Goal: Task Accomplishment & Management: Manage account settings

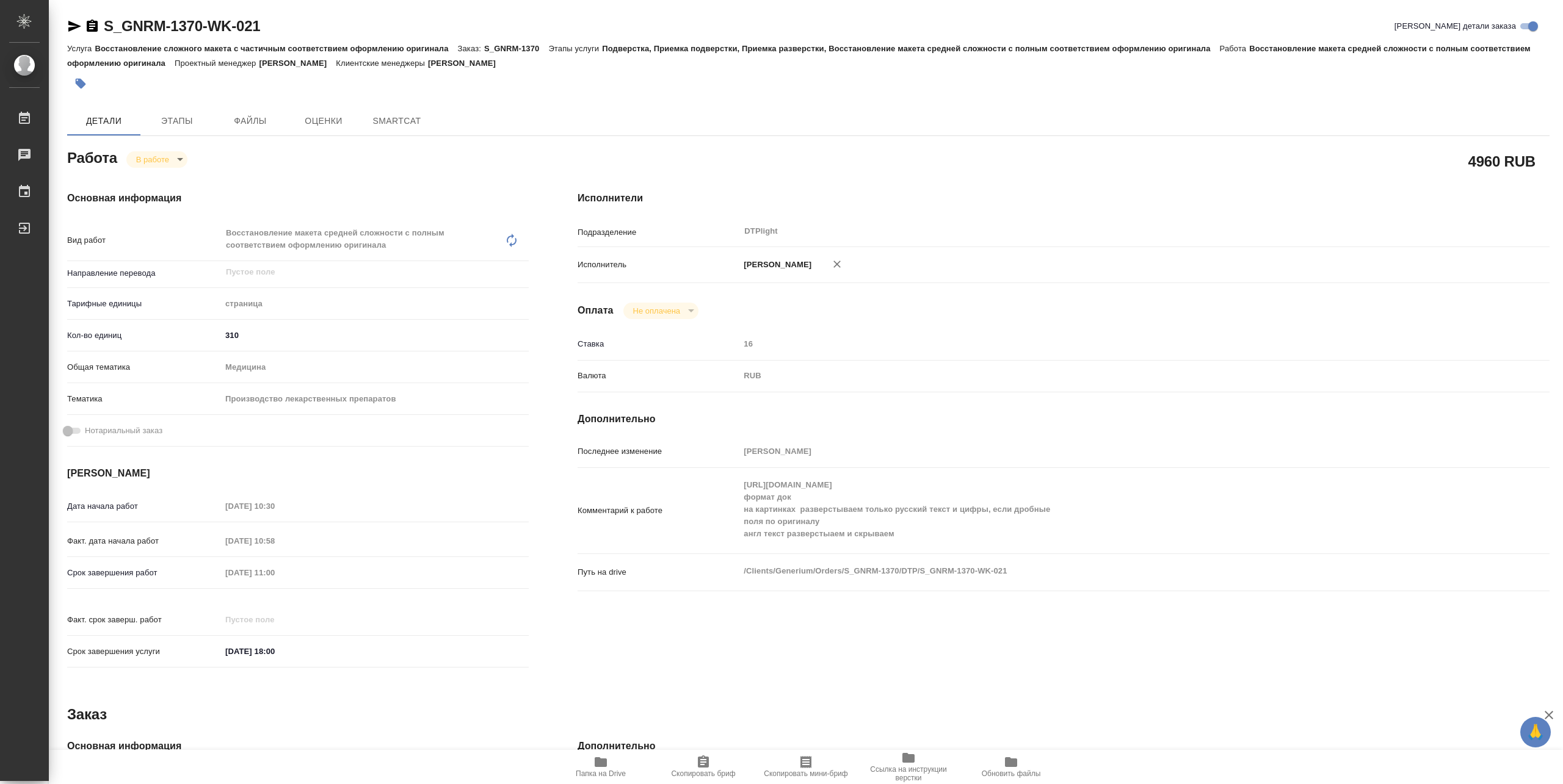
type textarea "x"
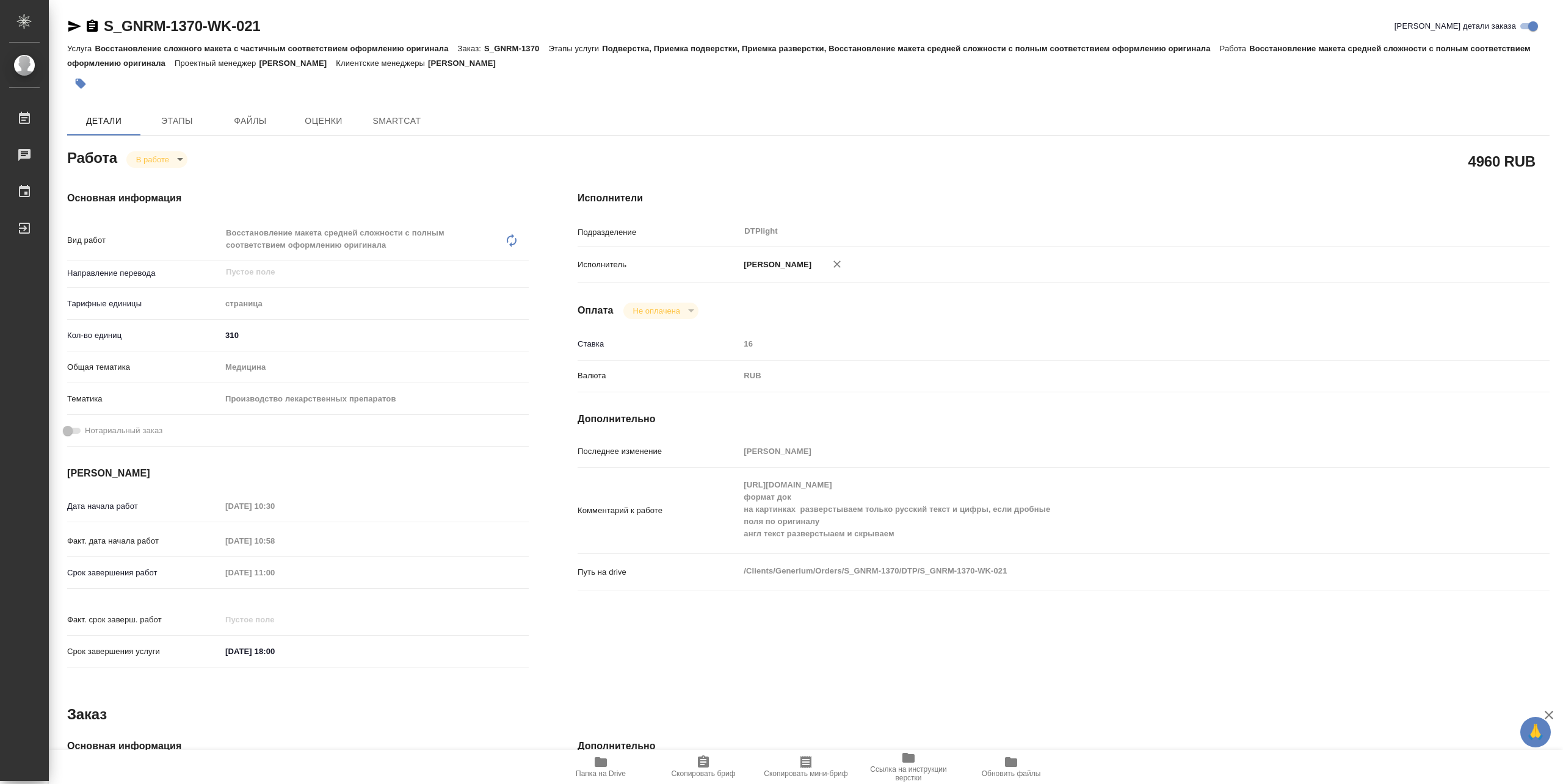
type textarea "x"
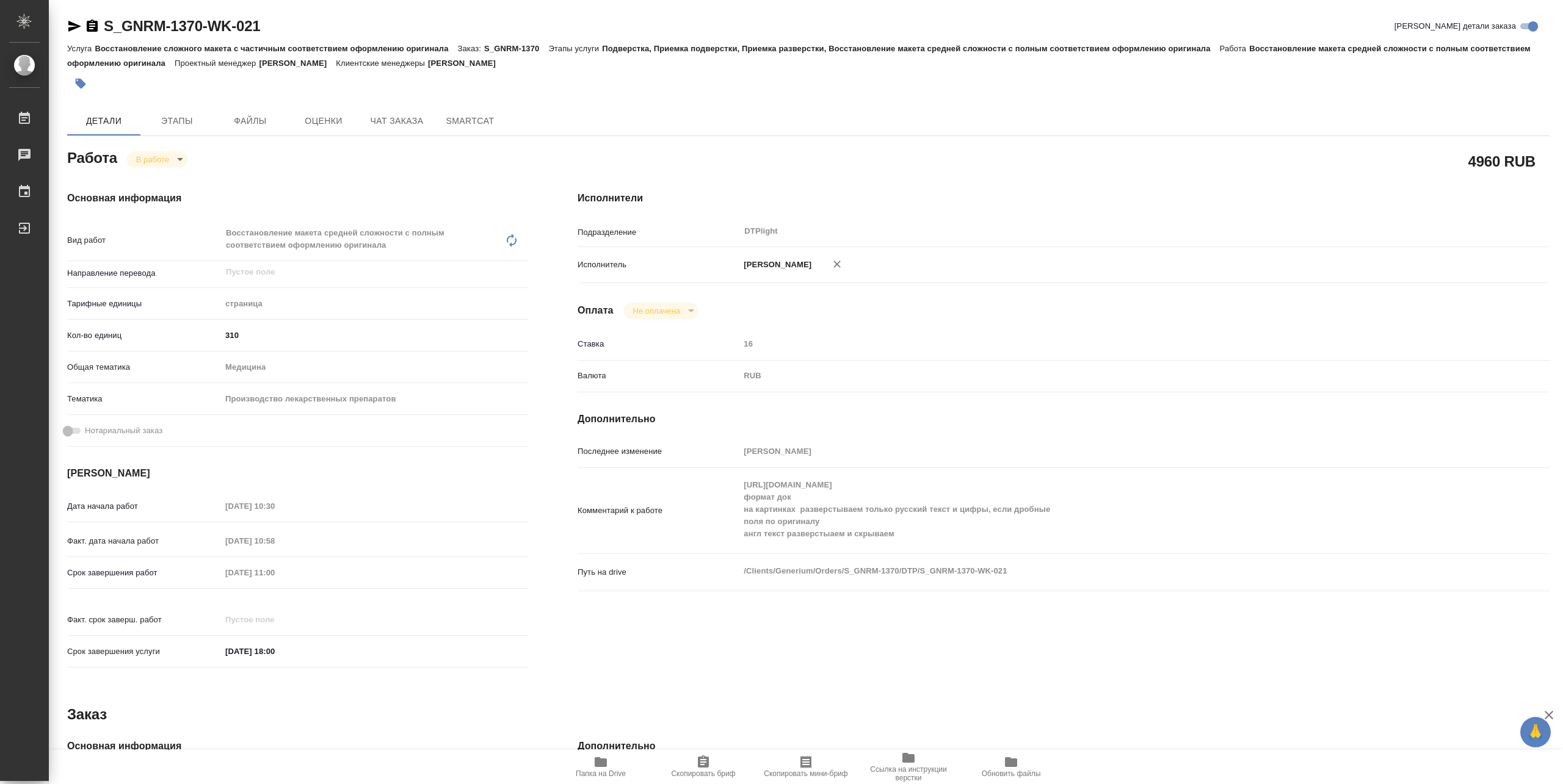
type textarea "x"
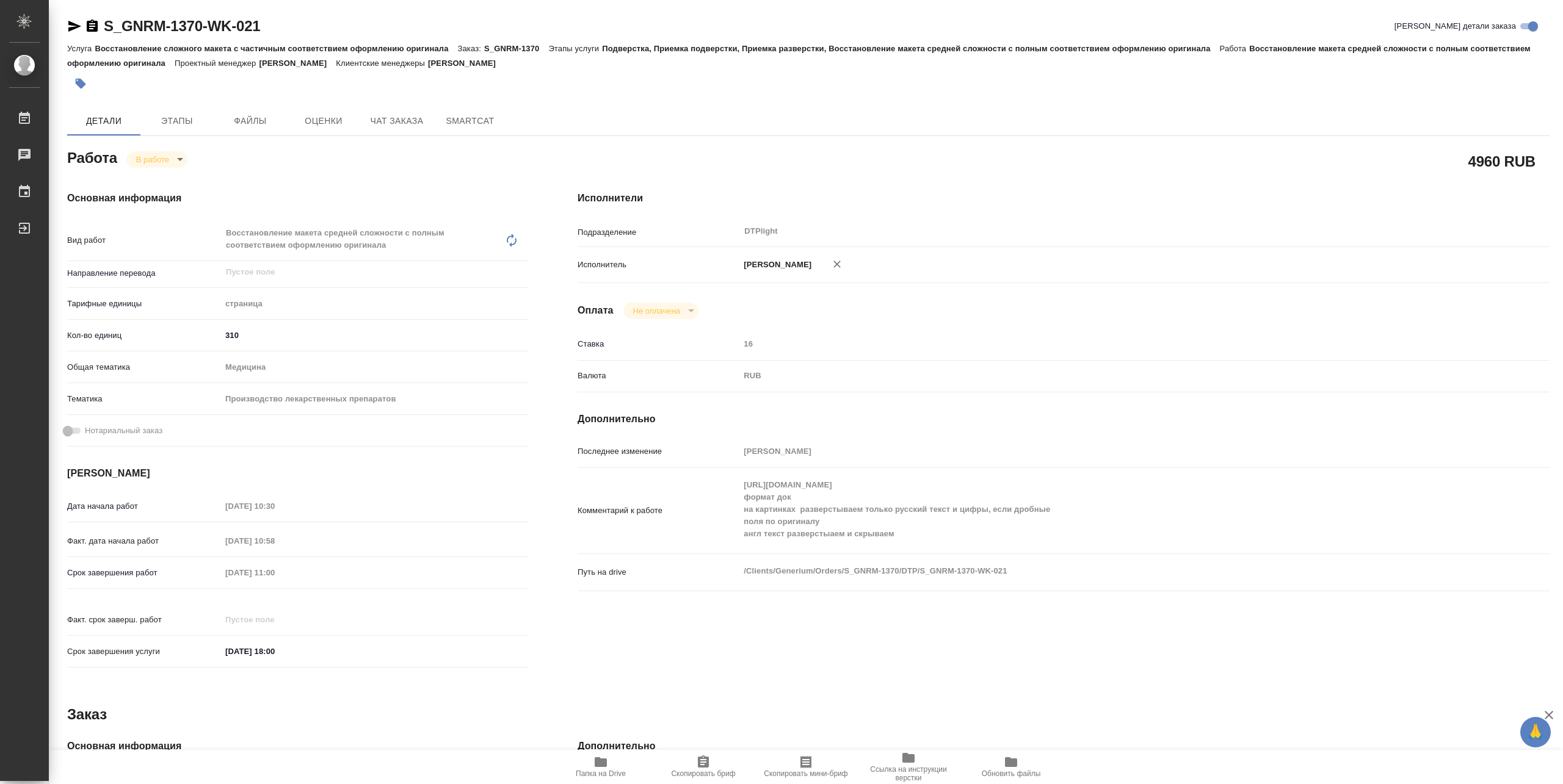
type textarea "x"
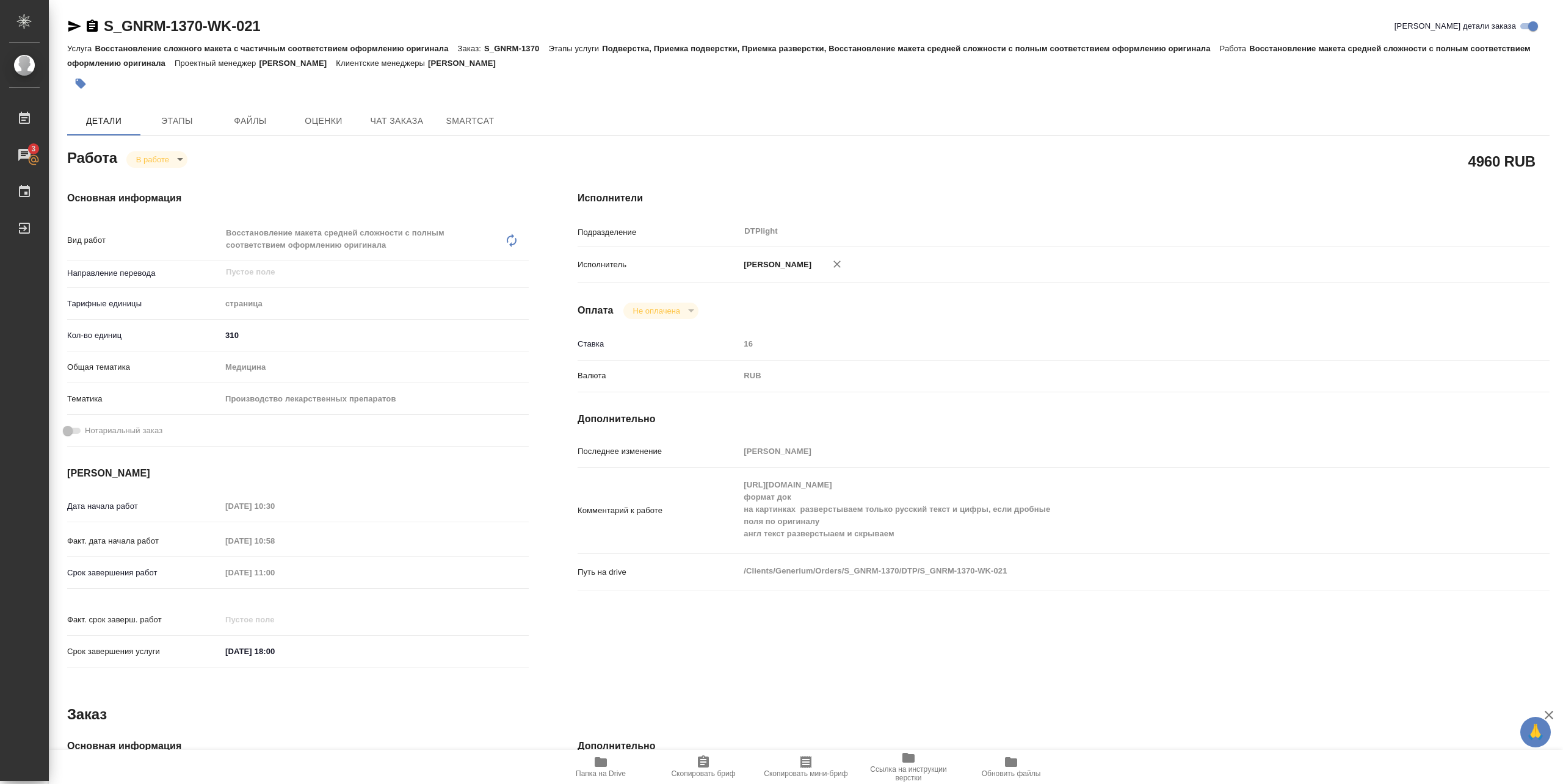
click at [607, 750] on button "Папка на Drive" at bounding box center [601, 767] width 102 height 34
drag, startPoint x: 99, startPoint y: 37, endPoint x: 268, endPoint y: 31, distance: 169.1
click at [268, 31] on div "S_GNRM-1370-WK-021 Кратко детали заказа" at bounding box center [808, 28] width 1482 height 25
copy link "S_GNRM-1370-WK-021"
type textarea "x"
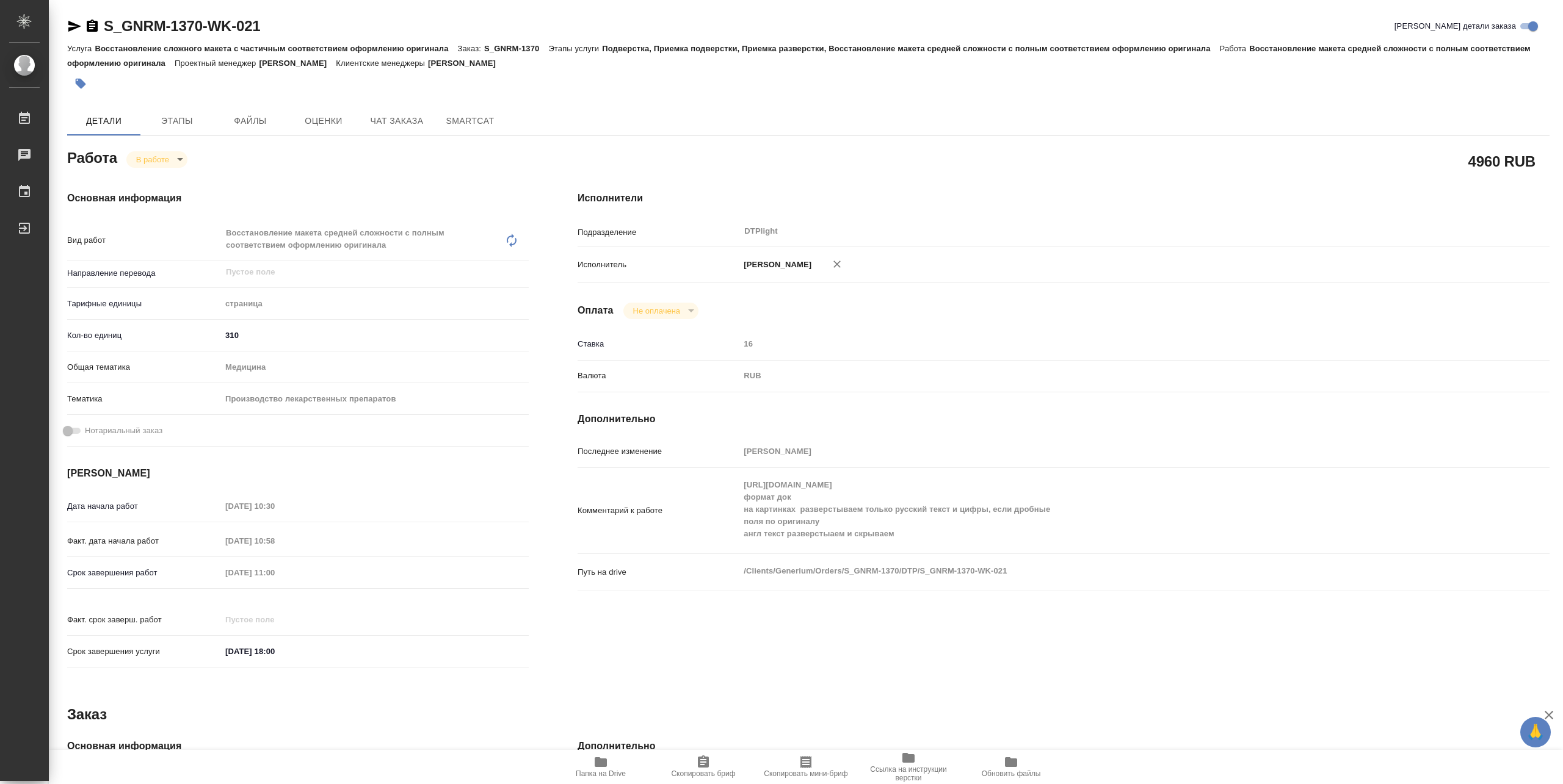
type textarea "x"
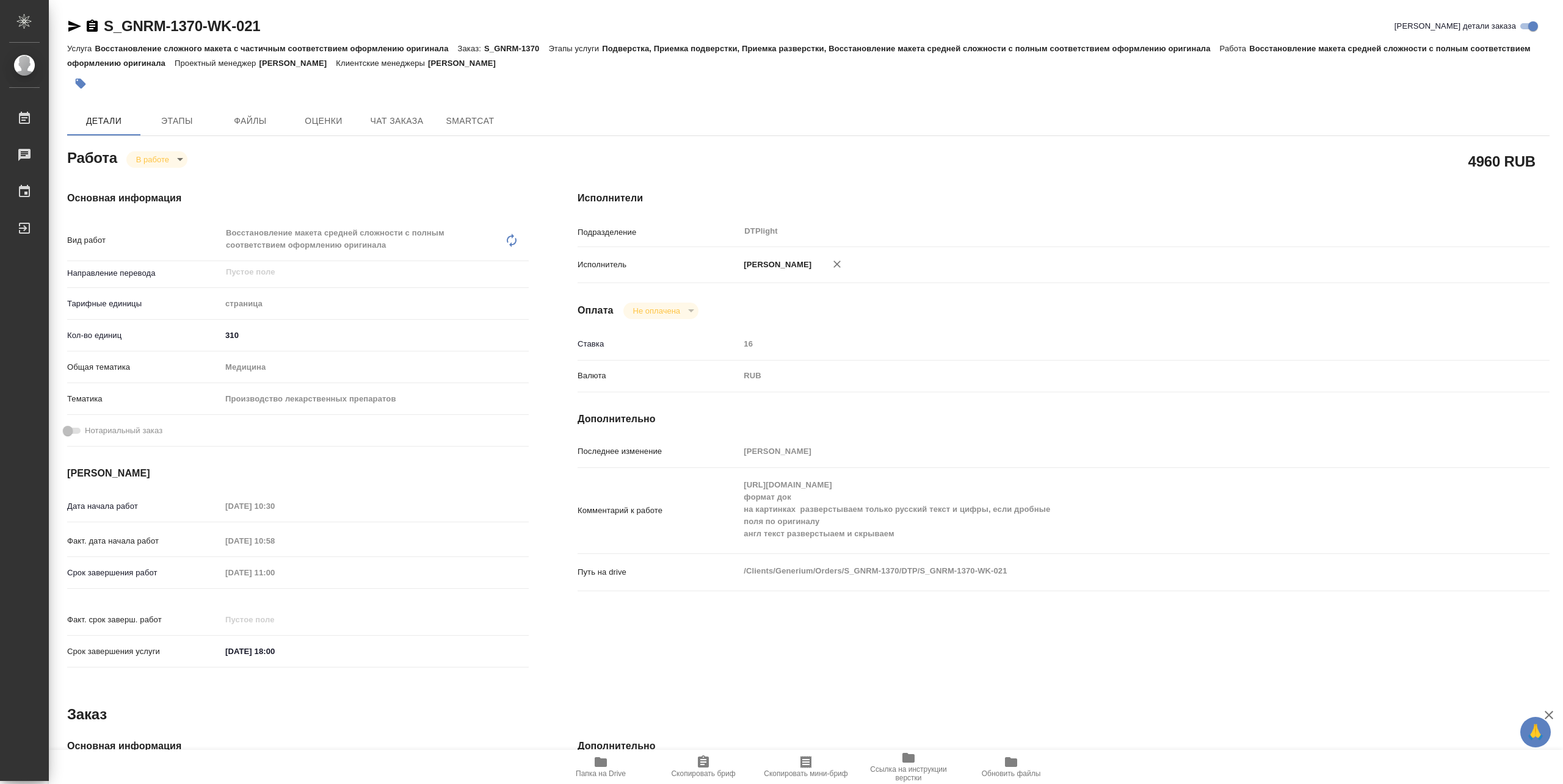
type textarea "x"
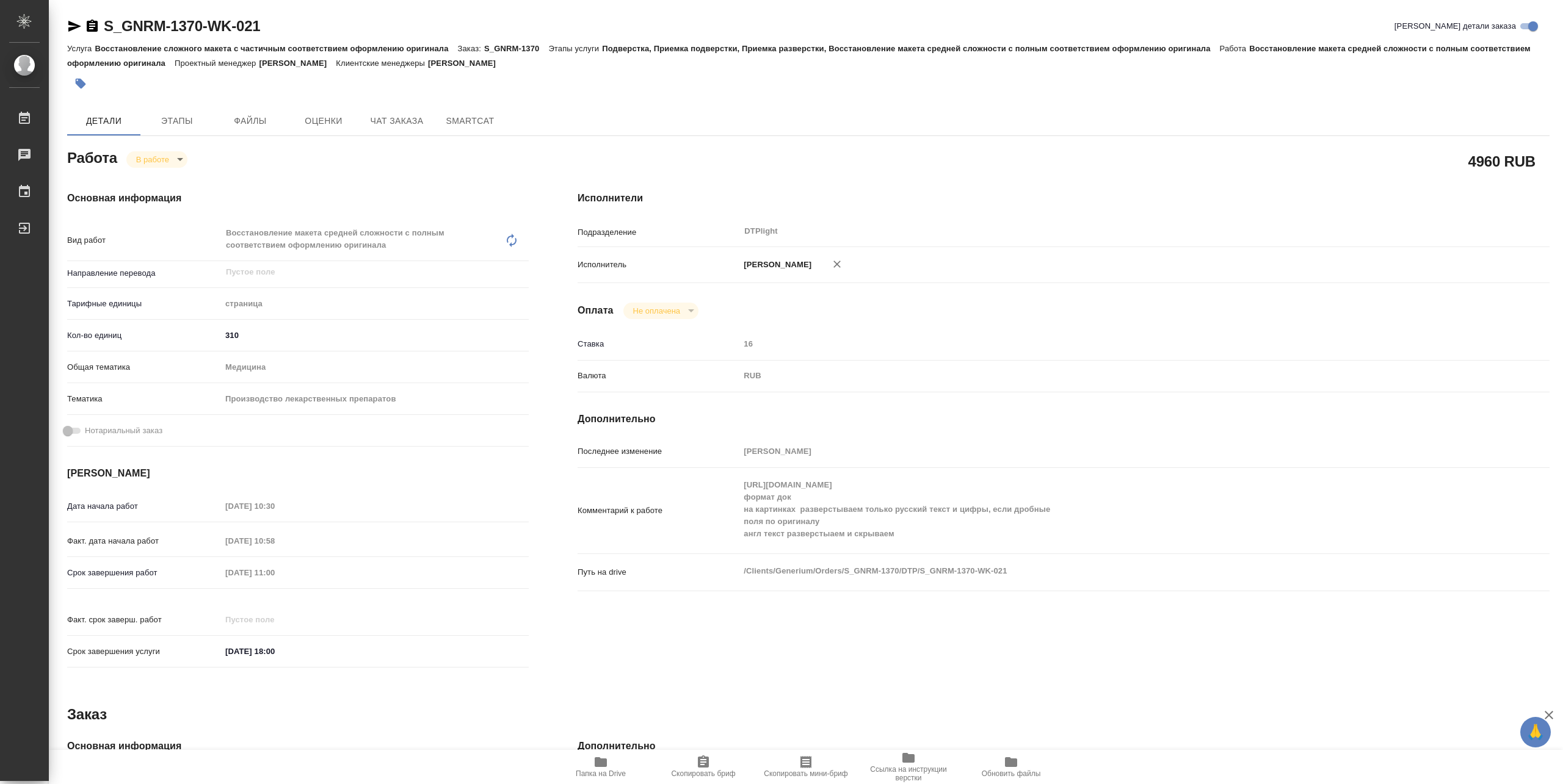
type textarea "x"
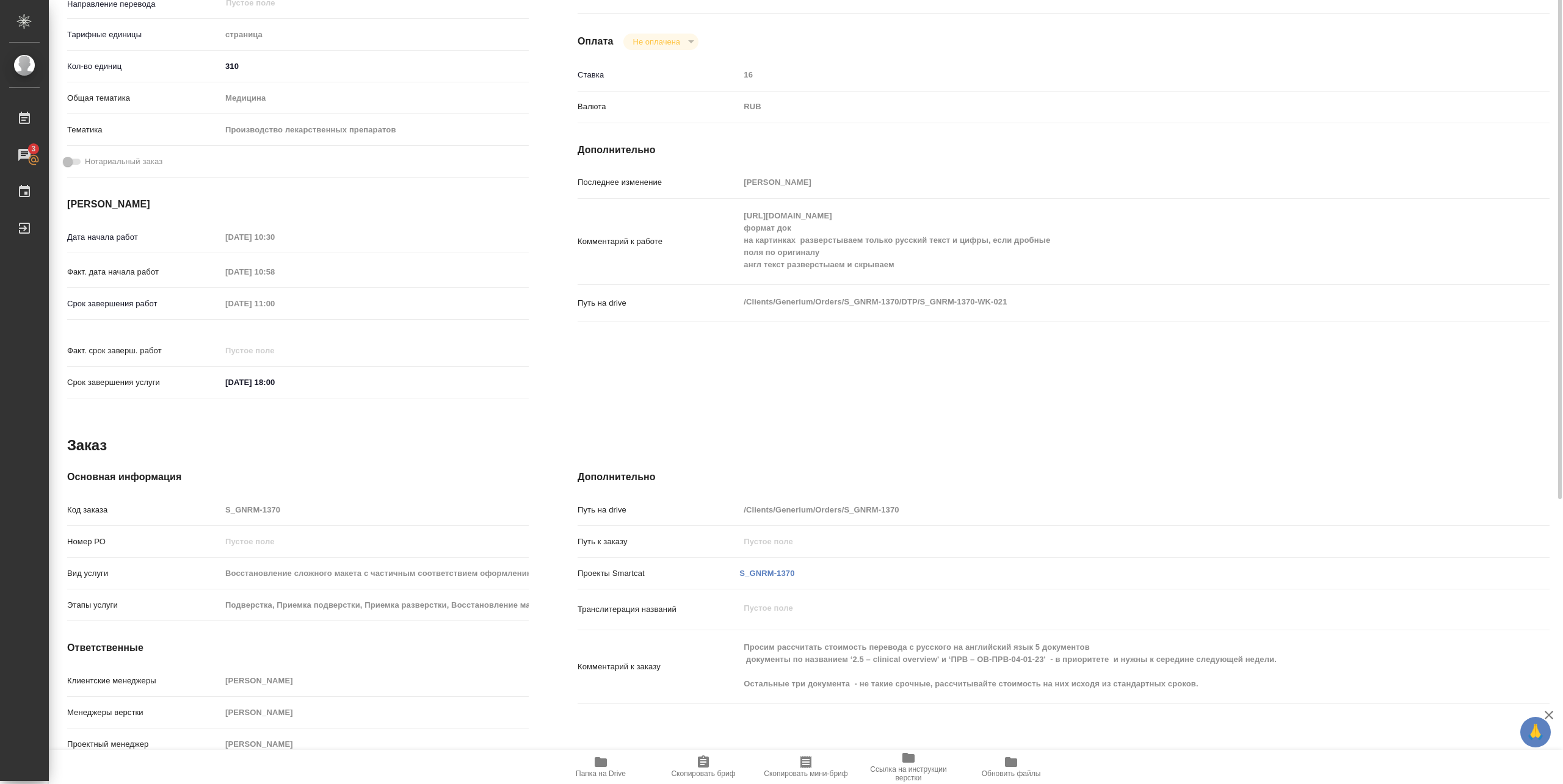
scroll to position [25, 0]
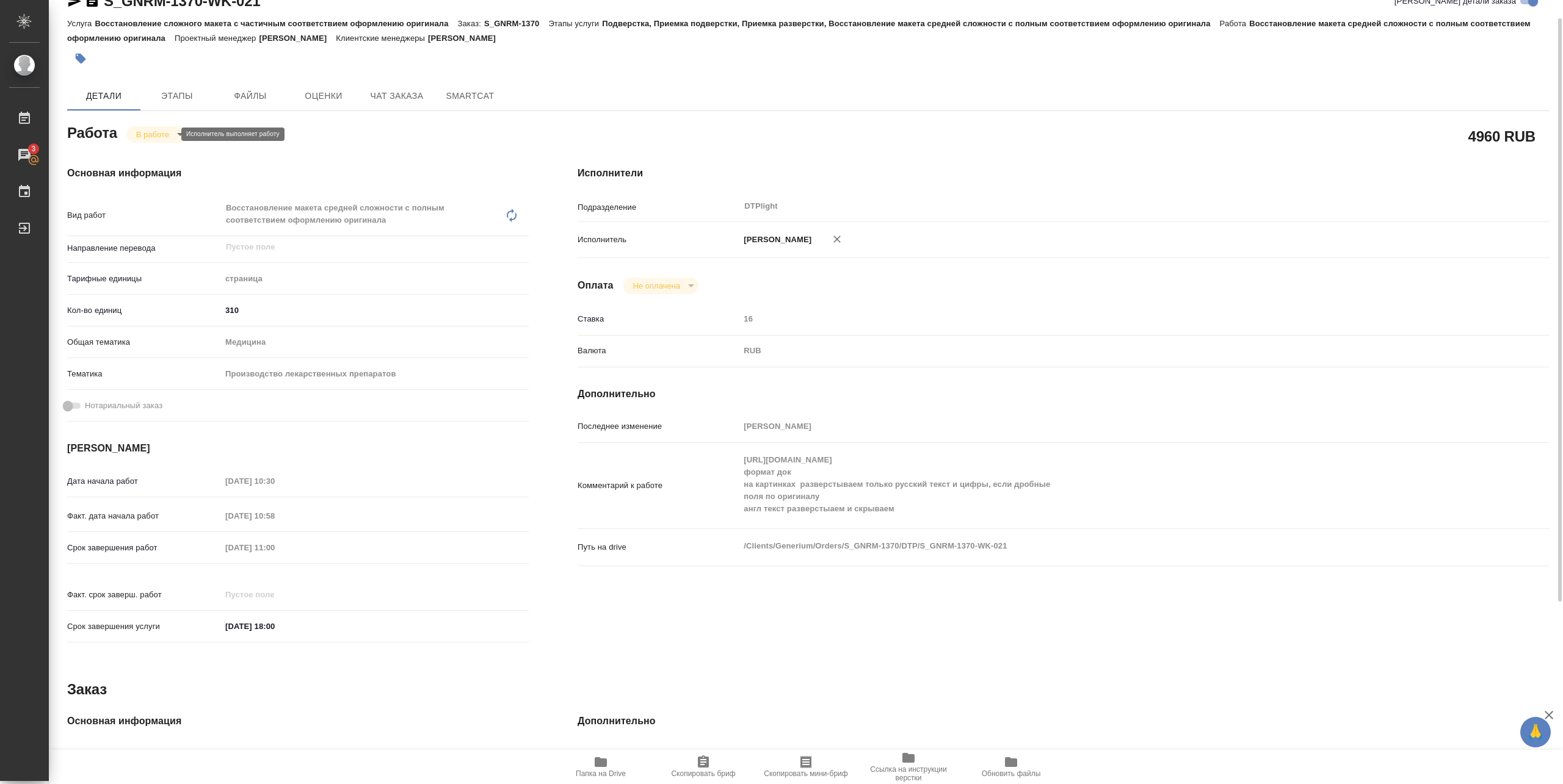
click at [149, 131] on body "🙏 .cls-1 fill:#fff; AWATERA Pankina Anna Работы 3 Чаты График Выйти S_GNRM-1370…" at bounding box center [782, 392] width 1563 height 784
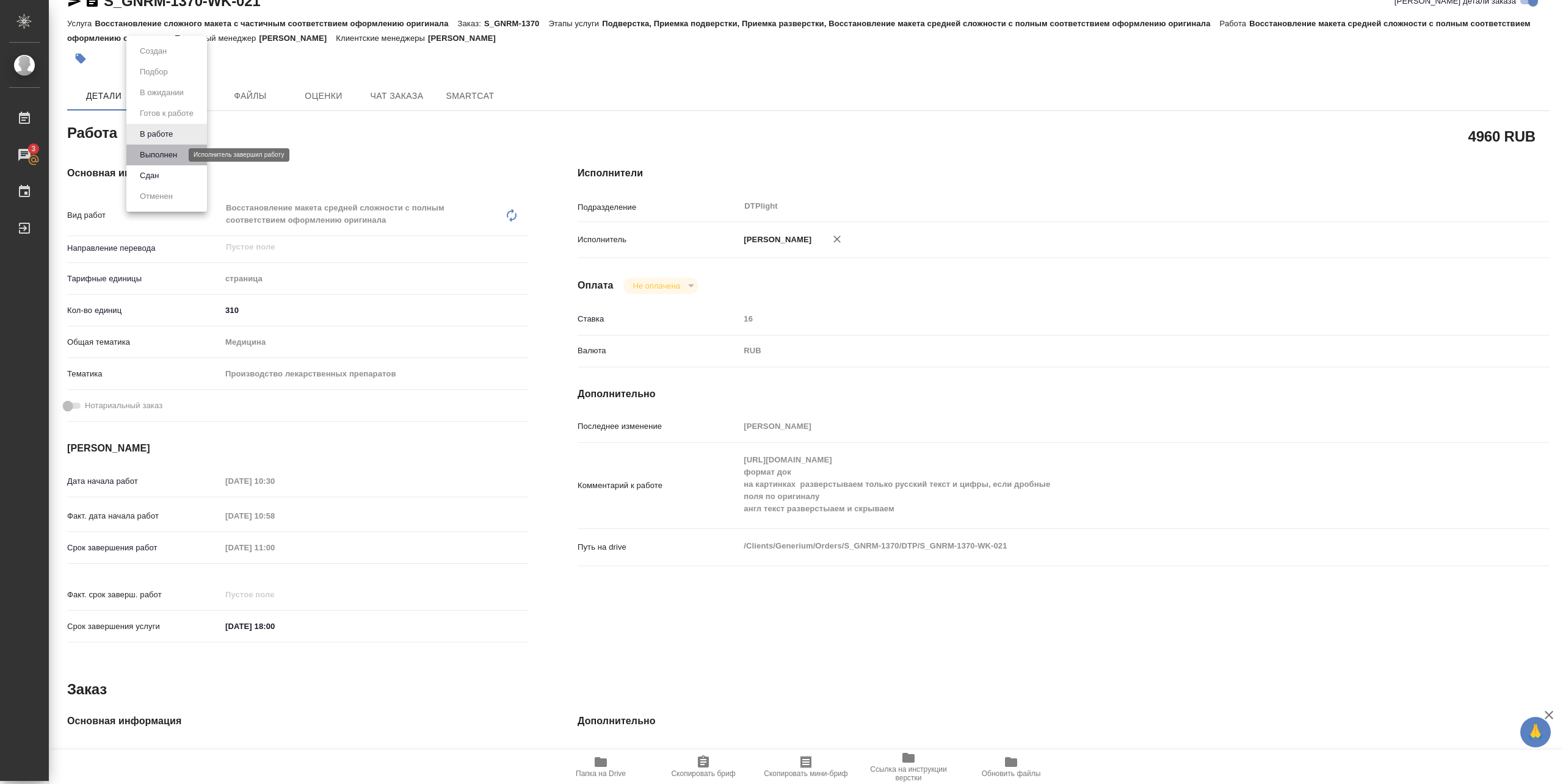
click at [150, 152] on button "Выполнен" at bounding box center [159, 155] width 45 height 13
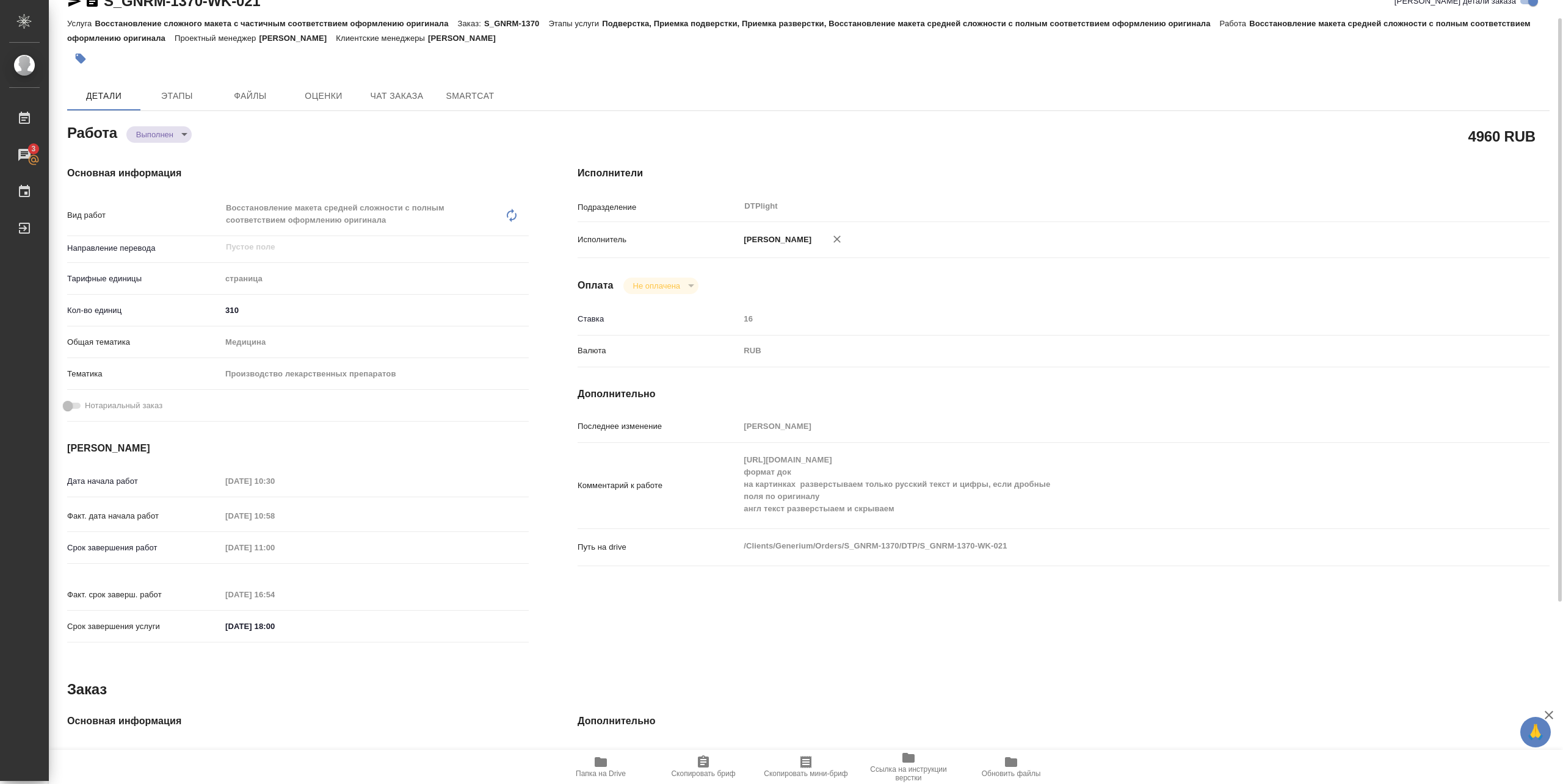
type textarea "x"
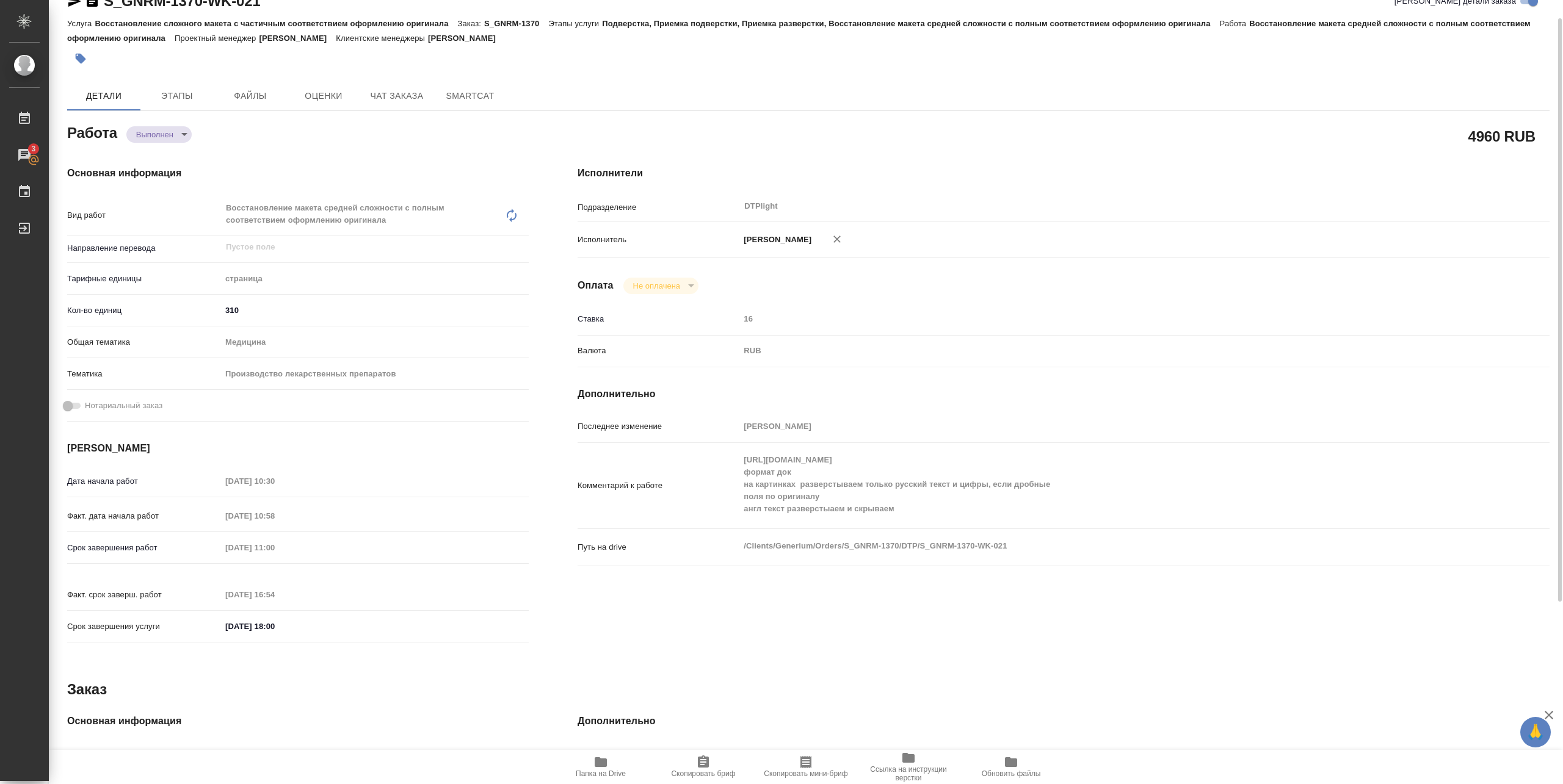
type textarea "x"
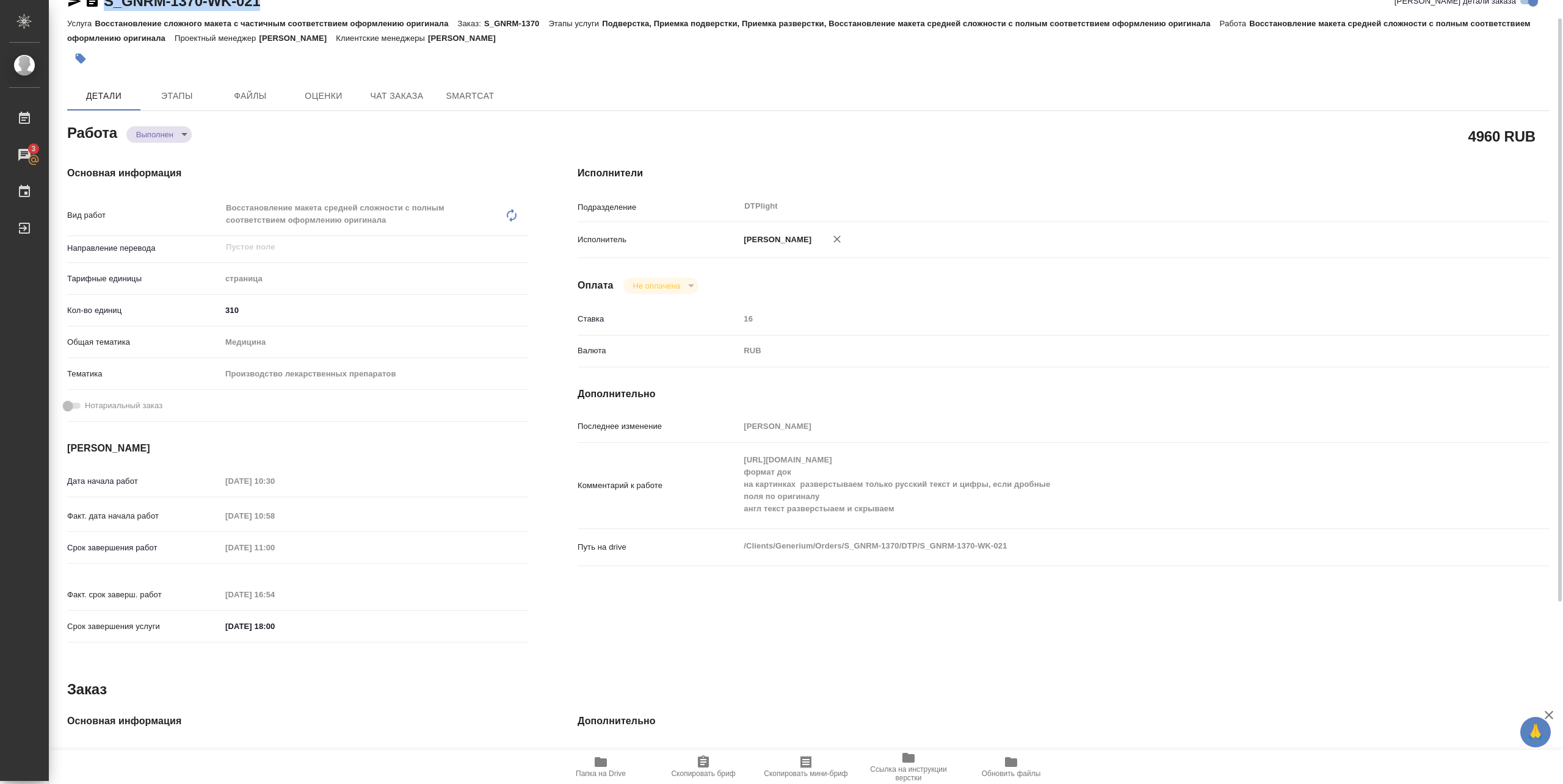
drag, startPoint x: 104, startPoint y: 11, endPoint x: 271, endPoint y: 15, distance: 167.0
click at [271, 15] on div "S_GNRM-1370-WK-021 Кратко детали заказа" at bounding box center [808, 4] width 1482 height 25
copy link "S_GNRM-1370-WK-021"
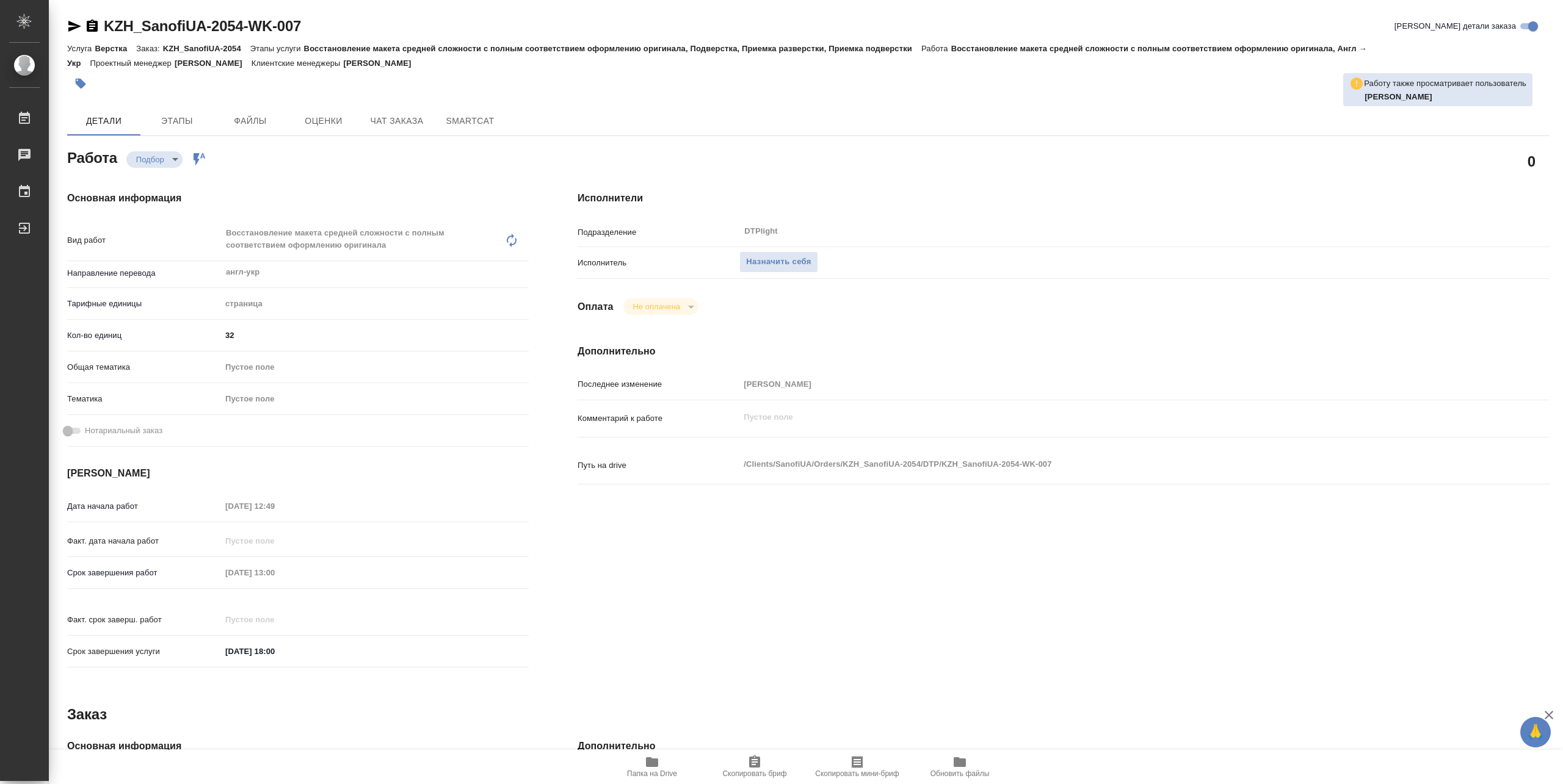
click at [650, 767] on icon "button" at bounding box center [652, 762] width 15 height 15
click at [755, 259] on span "Назначить себя" at bounding box center [779, 262] width 65 height 14
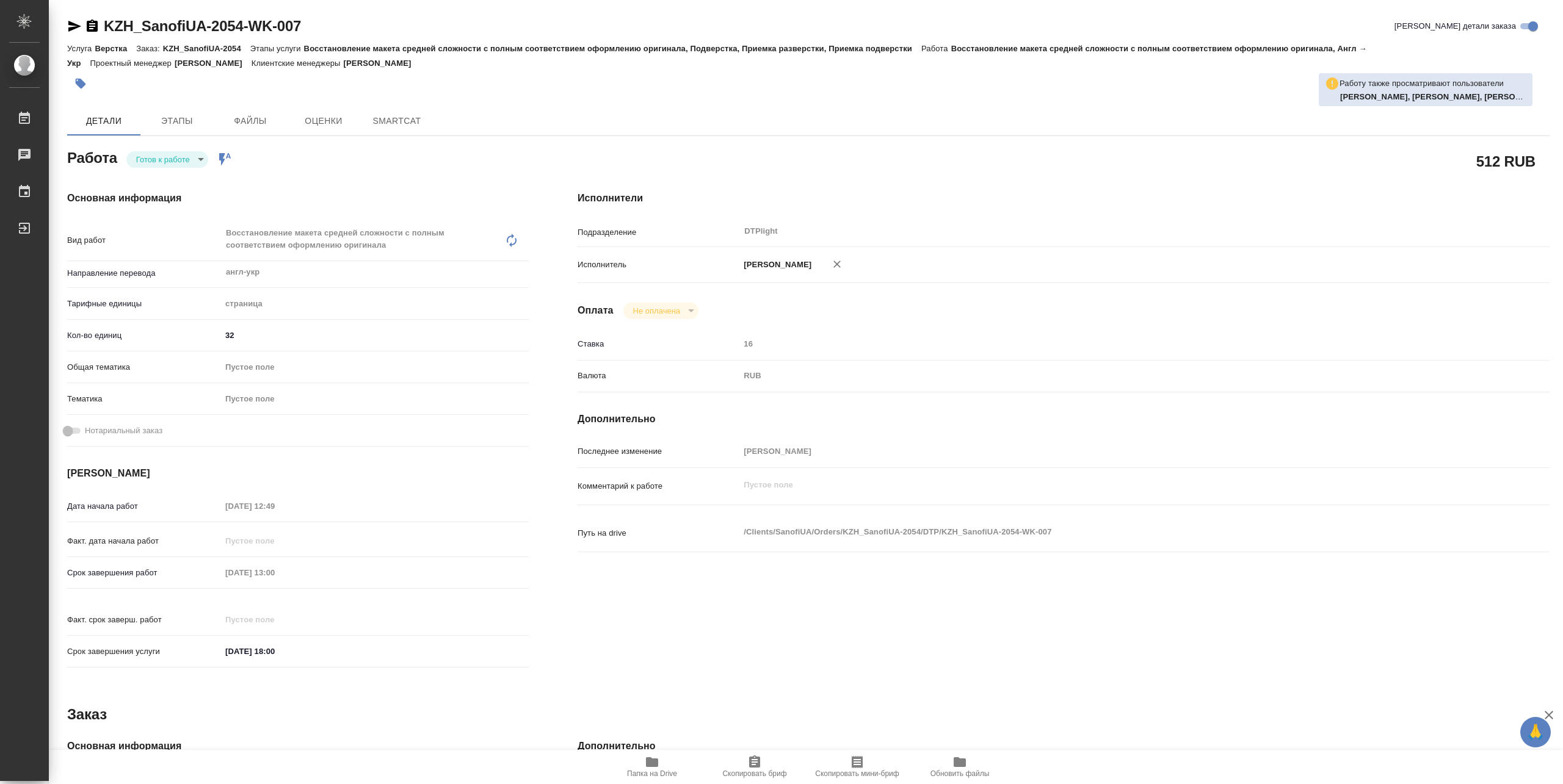
type textarea "x"
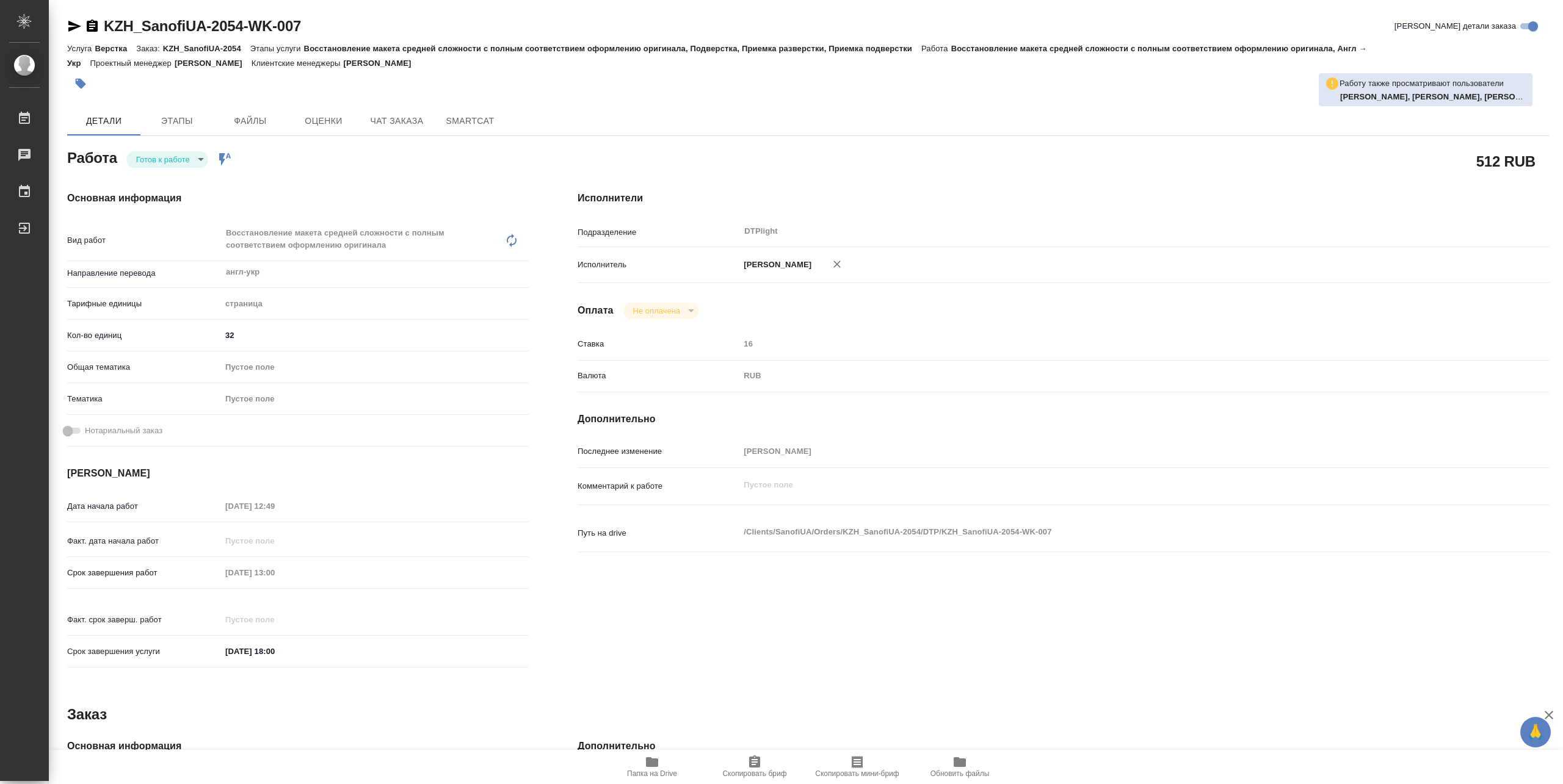
type textarea "x"
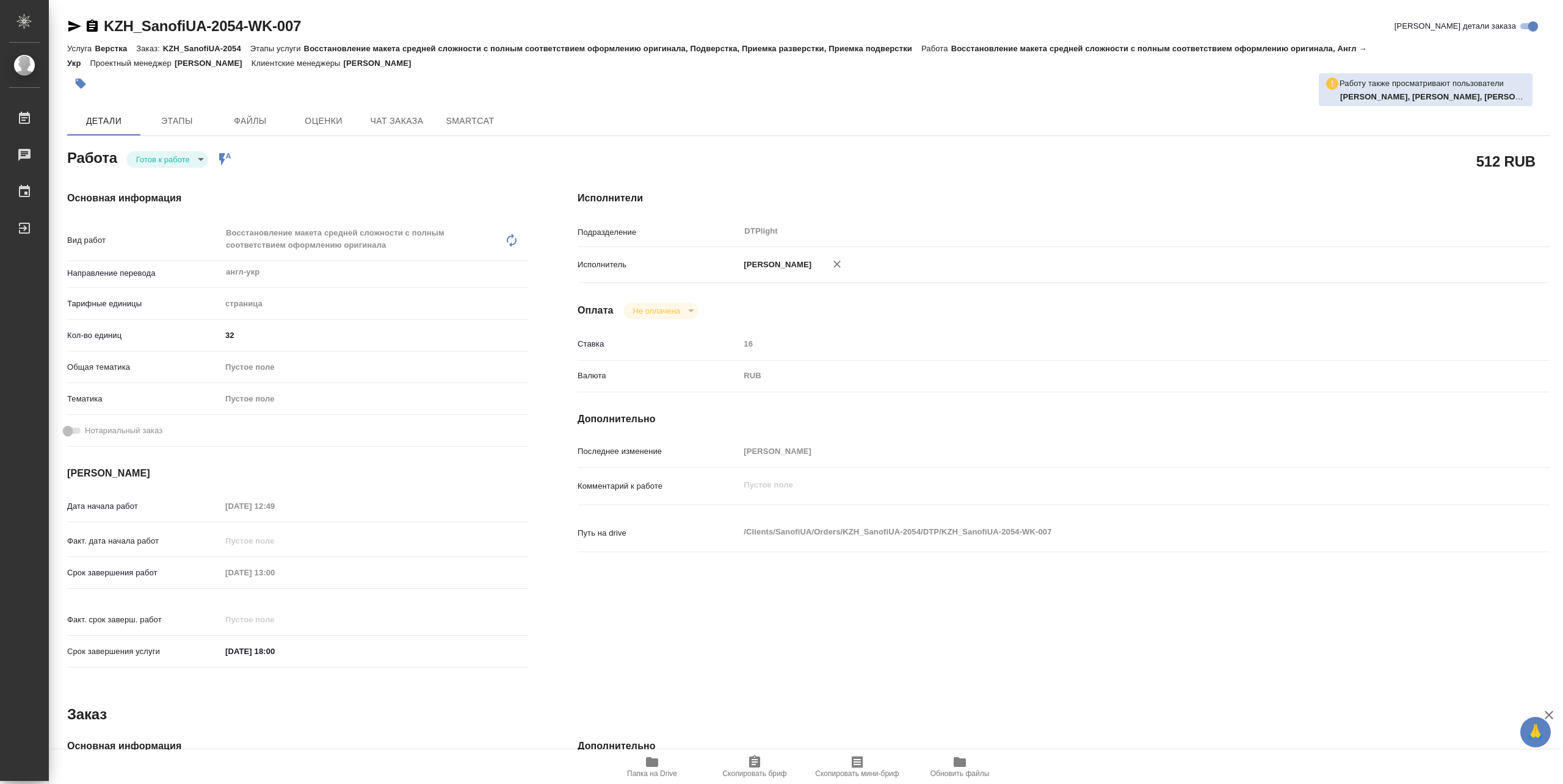
type textarea "x"
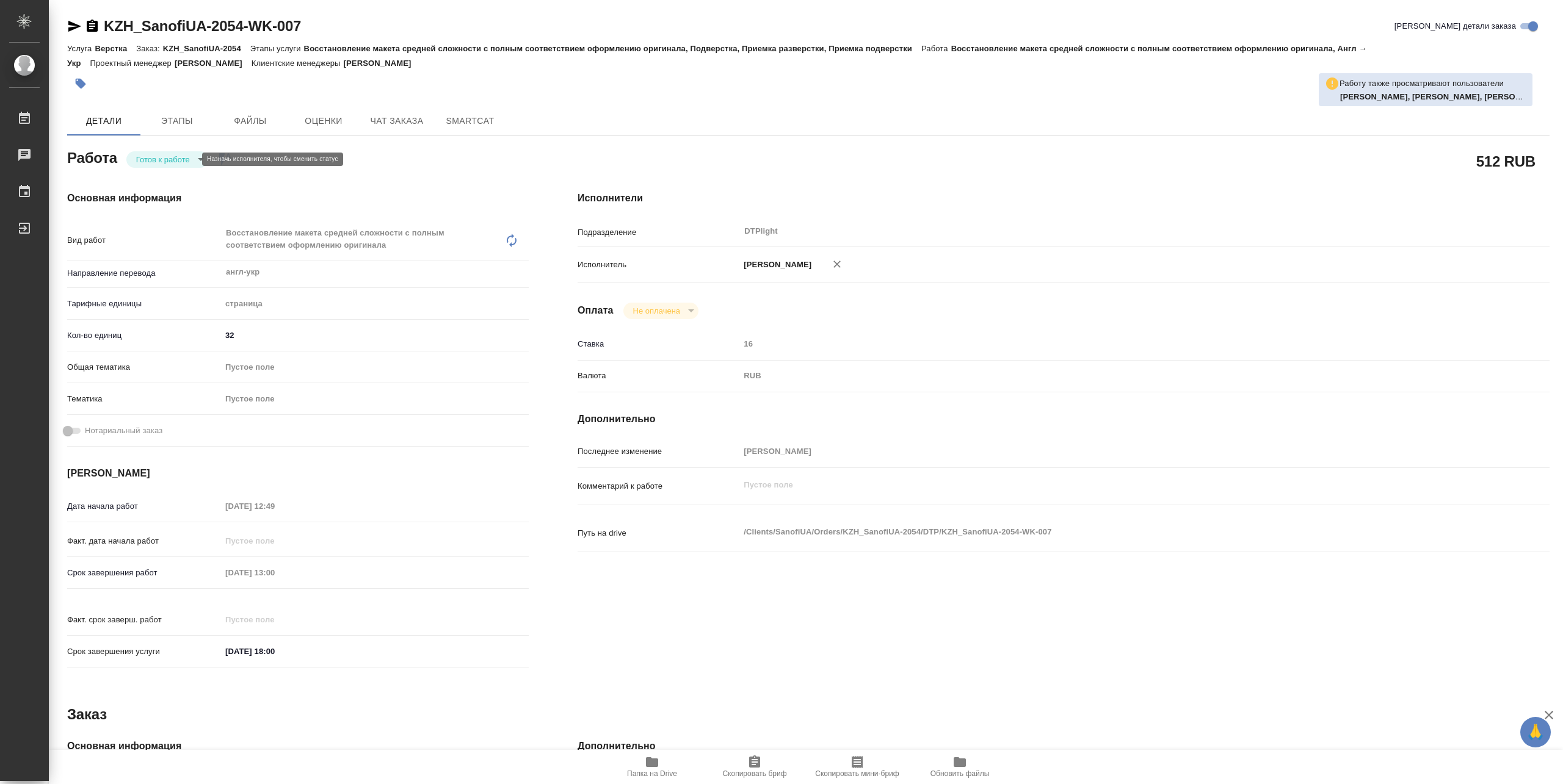
click at [166, 161] on body "🙏 .cls-1 fill:#fff; AWATERA Pankina Anna Работы Чаты График Выйти KZH_SanofiUA-…" at bounding box center [782, 392] width 1563 height 784
type textarea "x"
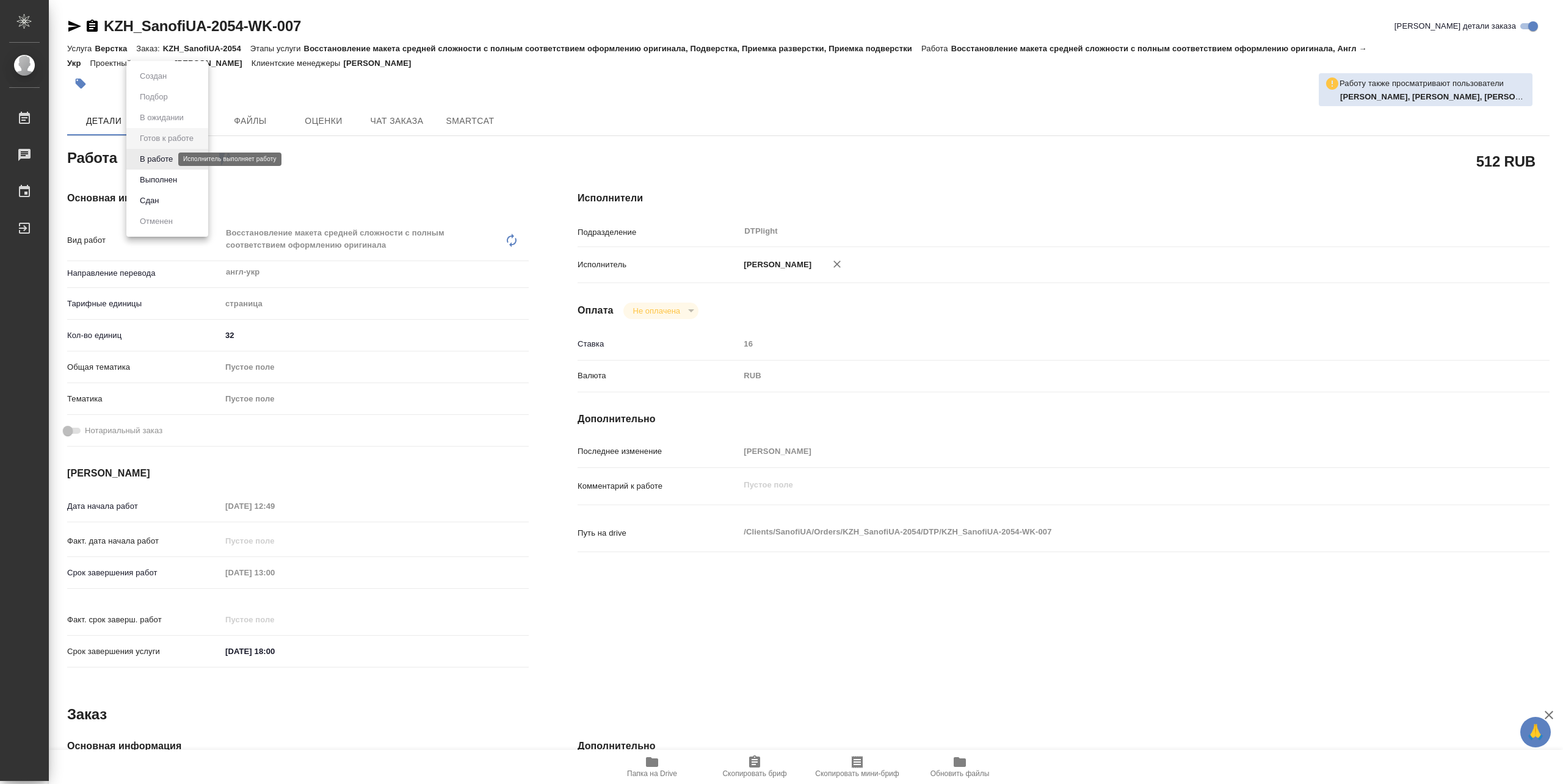
type textarea "x"
click at [164, 161] on button "В работе" at bounding box center [156, 159] width 40 height 13
type textarea "x"
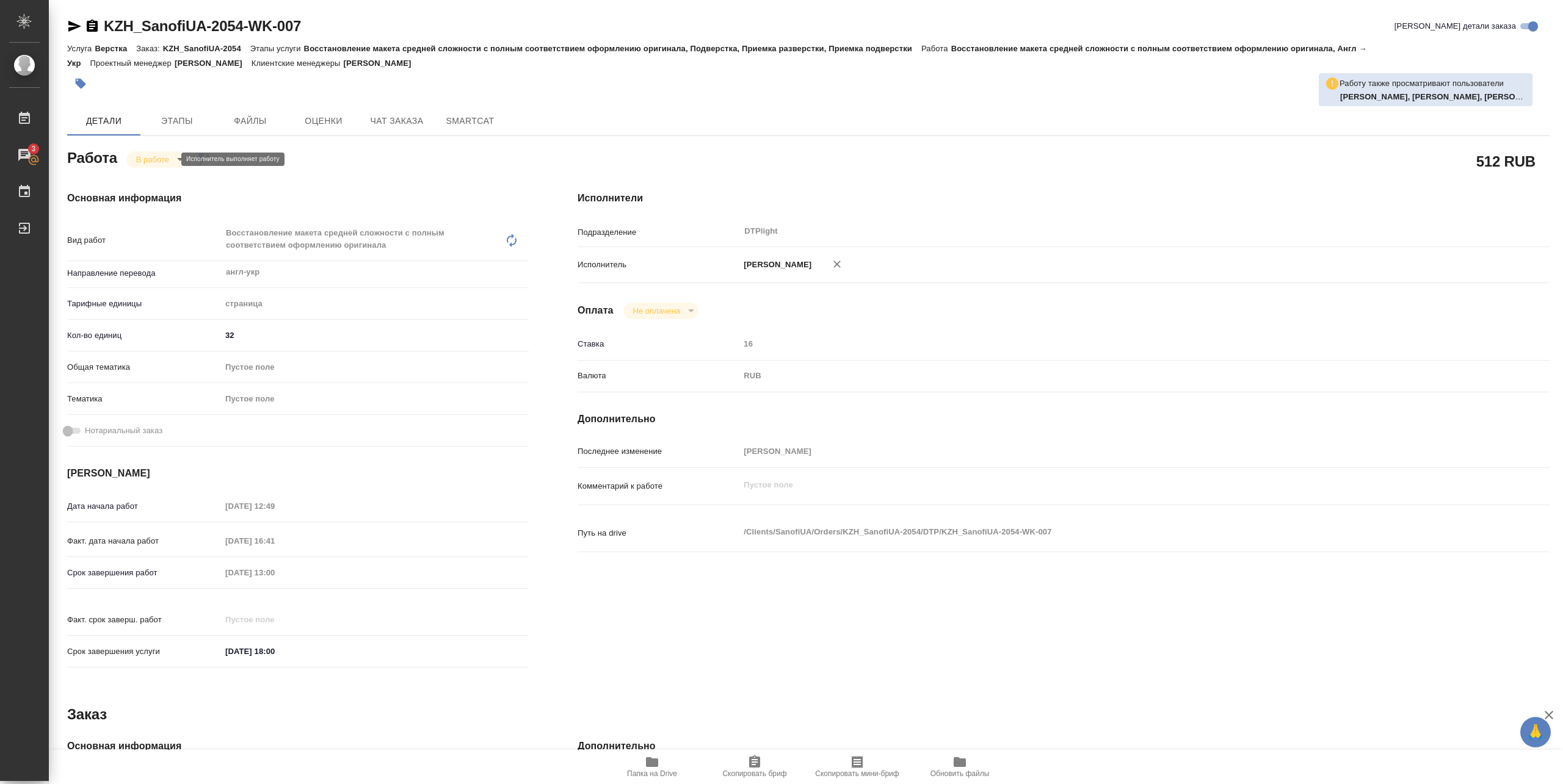
type textarea "x"
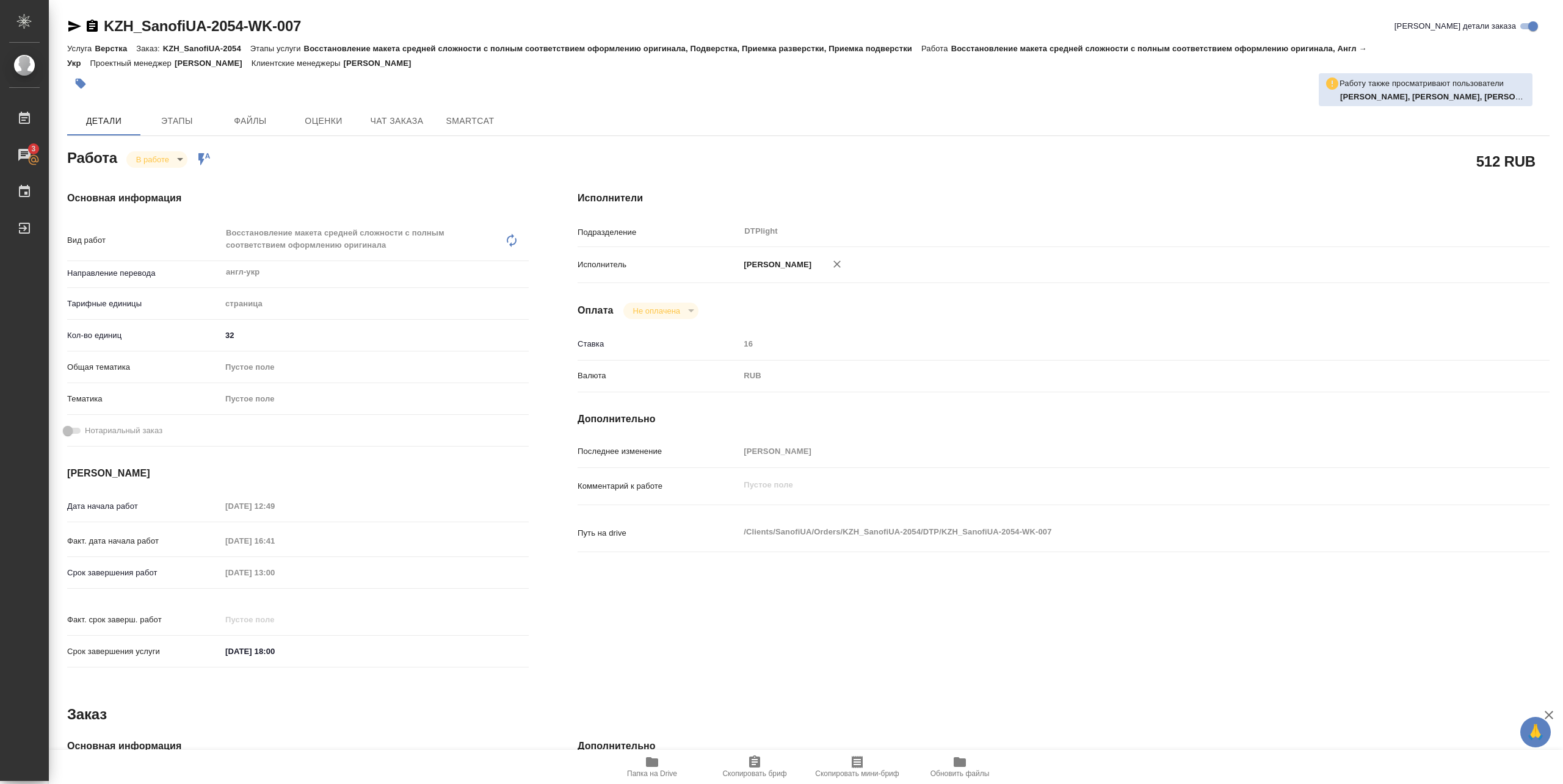
type textarea "x"
